Goal: Information Seeking & Learning: Learn about a topic

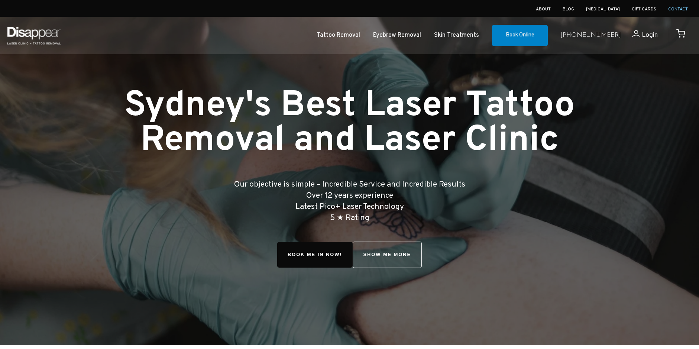
click at [673, 8] on link "Contact" at bounding box center [679, 9] width 20 height 6
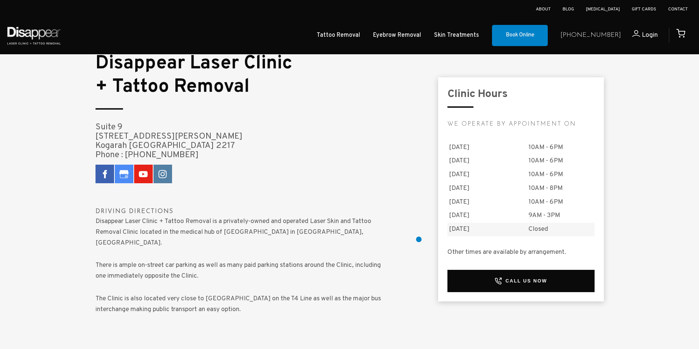
scroll to position [521, 0]
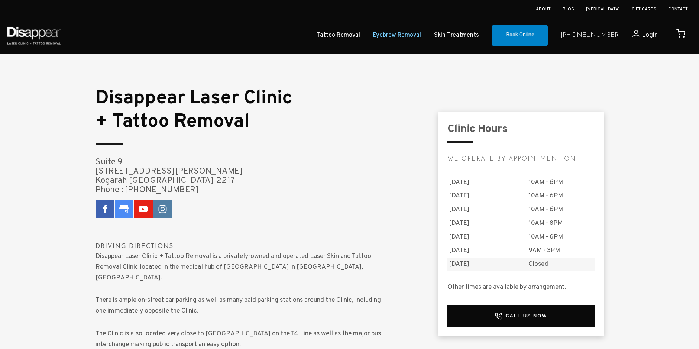
click at [421, 32] on link "Eyebrow Removal" at bounding box center [397, 35] width 48 height 11
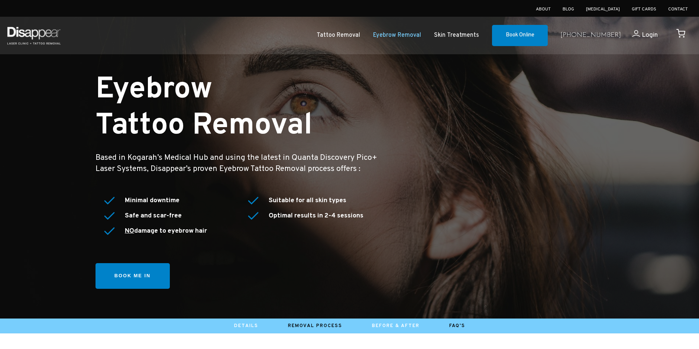
click at [412, 325] on link "Before & After" at bounding box center [396, 326] width 48 height 6
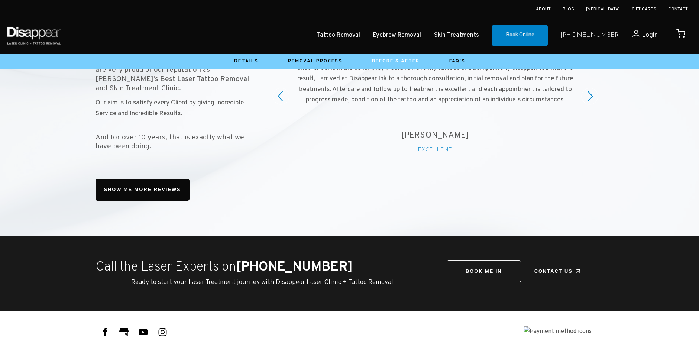
scroll to position [895, 0]
